Goal: Information Seeking & Learning: Learn about a topic

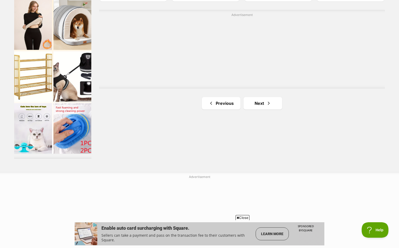
scroll to position [854, 0]
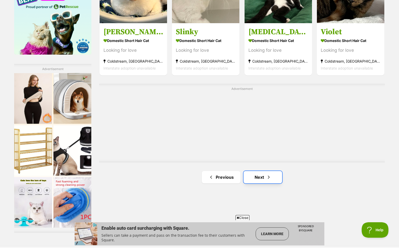
click at [259, 183] on link "Next" at bounding box center [262, 177] width 39 height 12
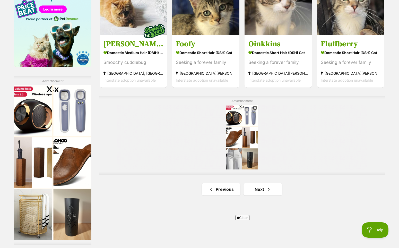
scroll to position [852, 0]
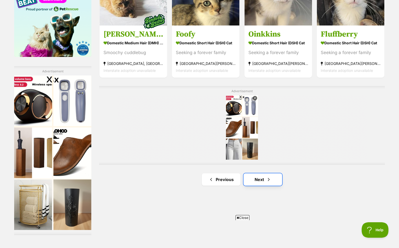
click at [254, 185] on link "Next" at bounding box center [262, 179] width 39 height 12
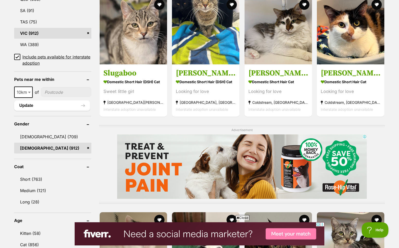
scroll to position [315, 0]
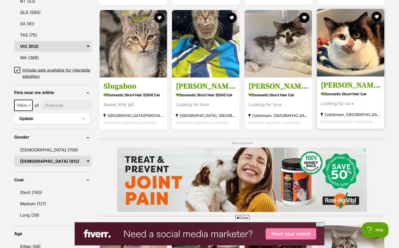
click at [359, 76] on img at bounding box center [350, 42] width 67 height 67
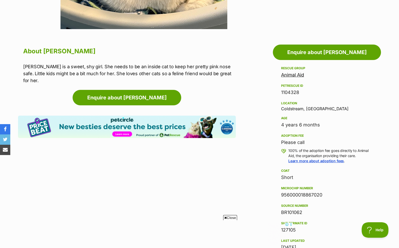
scroll to position [263, 0]
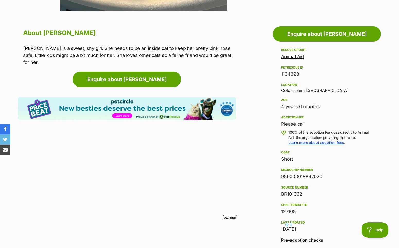
click at [294, 59] on link "Animal Aid" at bounding box center [292, 56] width 23 height 5
